Goal: Task Accomplishment & Management: Complete application form

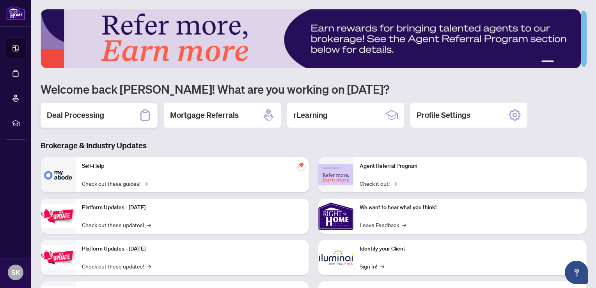
click at [85, 119] on h2 "Deal Processing" at bounding box center [75, 115] width 57 height 11
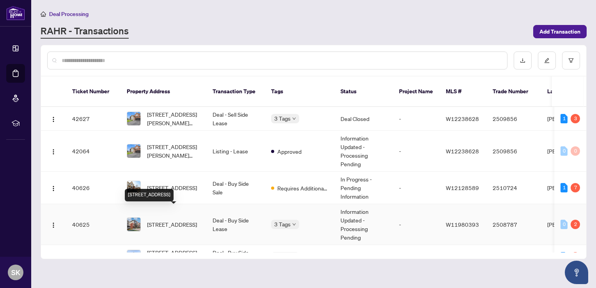
click at [167, 220] on span "[STREET_ADDRESS]" at bounding box center [172, 224] width 50 height 9
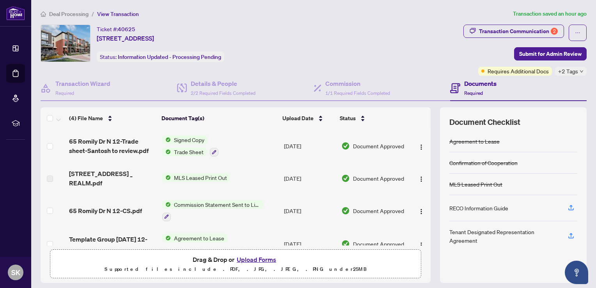
click at [246, 259] on button "Upload Forms" at bounding box center [256, 259] width 44 height 10
click at [568, 206] on button "button" at bounding box center [571, 207] width 12 height 13
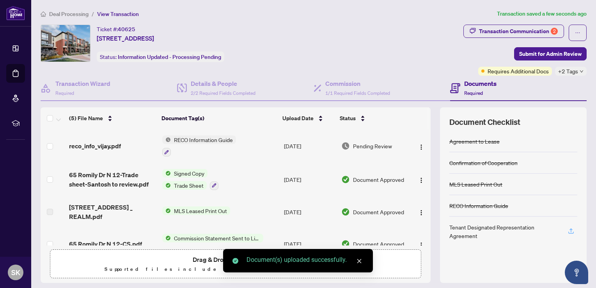
click at [568, 227] on icon "button" at bounding box center [570, 230] width 7 height 7
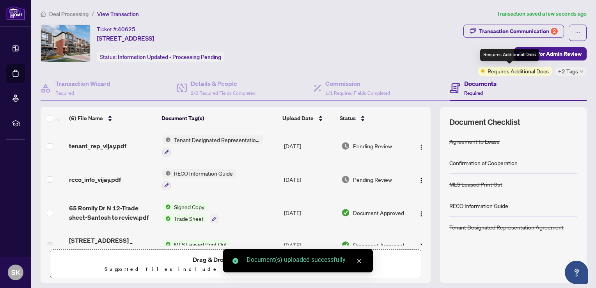
click at [508, 73] on span "Requires Additional Docs" at bounding box center [517, 71] width 61 height 9
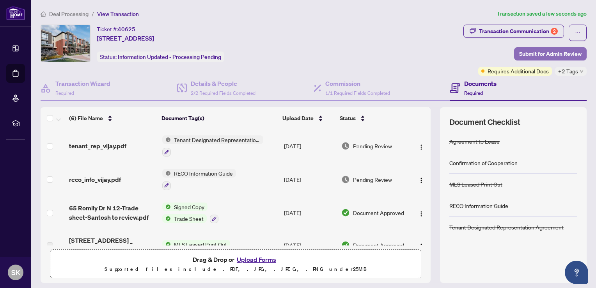
click at [545, 57] on span "Submit for Admin Review" at bounding box center [550, 54] width 62 height 12
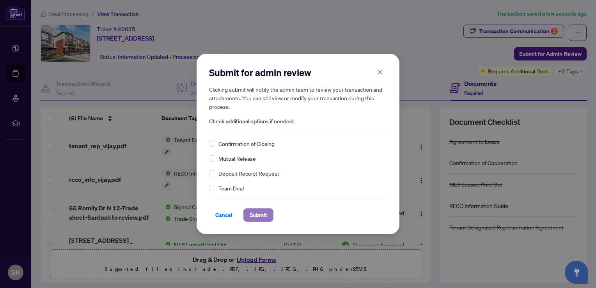
click at [255, 214] on span "Submit" at bounding box center [259, 215] width 18 height 12
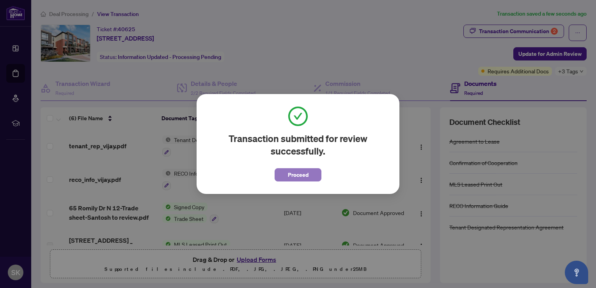
click at [313, 174] on button "Proceed" at bounding box center [297, 174] width 47 height 13
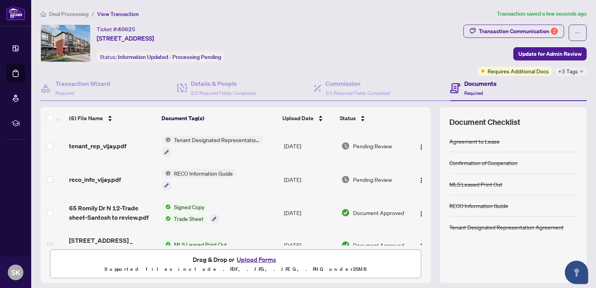
click at [558, 69] on span "+3 Tags" at bounding box center [568, 71] width 20 height 9
click at [465, 66] on div "Transaction Communication 2 Update for Admin Review Requires Additional Docs +3…" at bounding box center [524, 50] width 123 height 51
